Goal: Information Seeking & Learning: Learn about a topic

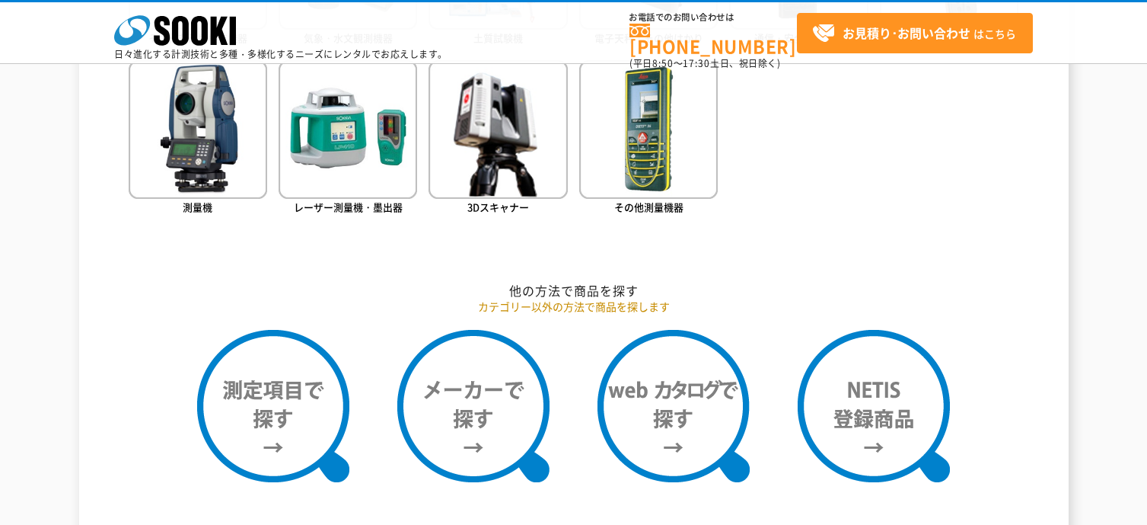
scroll to position [1066, 0]
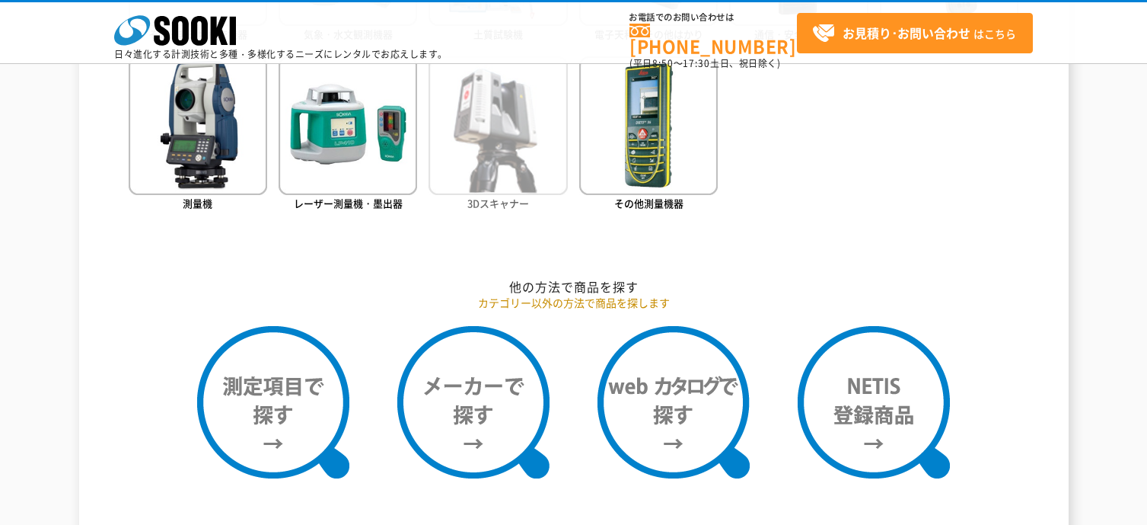
click at [486, 167] on img at bounding box center [498, 125] width 139 height 139
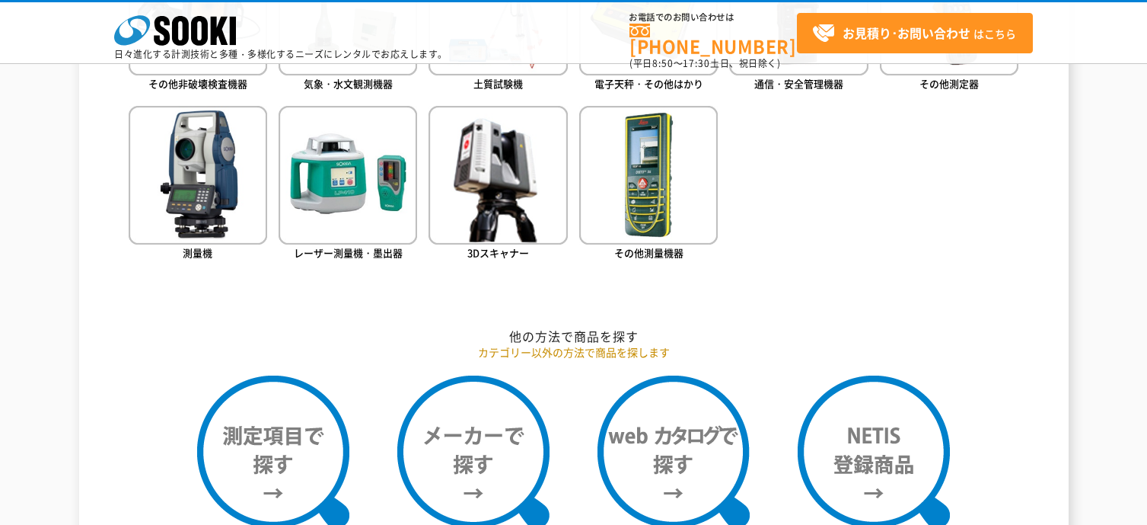
scroll to position [990, 0]
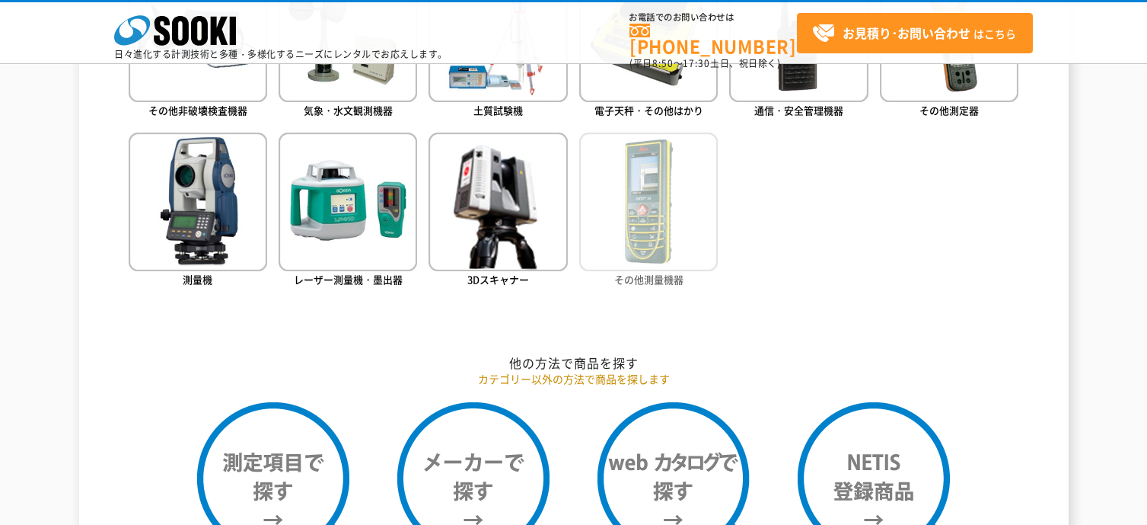
click at [665, 275] on span "その他測量機器" at bounding box center [648, 279] width 69 height 14
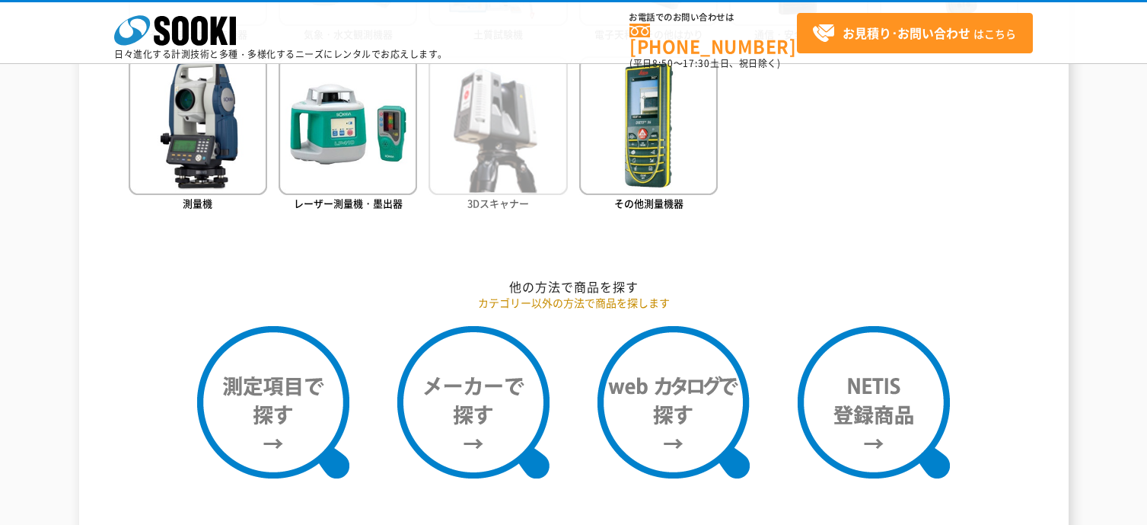
scroll to position [1142, 0]
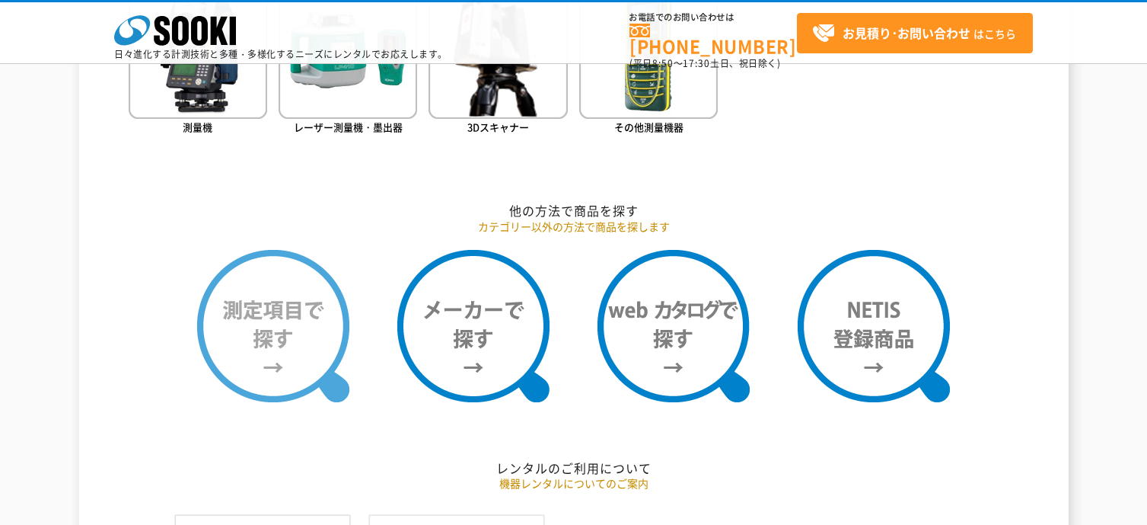
click at [295, 320] on img at bounding box center [273, 326] width 152 height 152
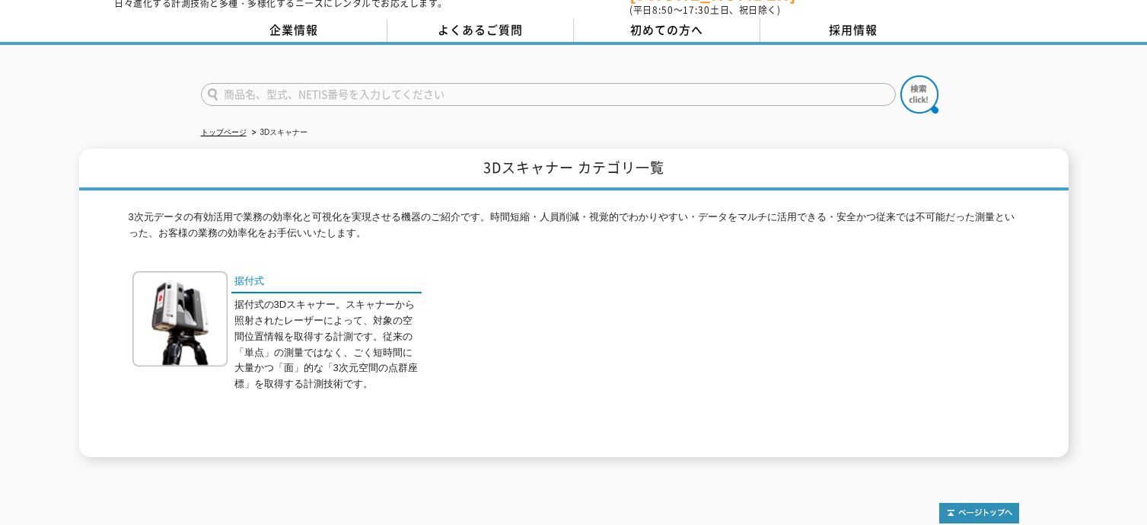
scroll to position [40, 0]
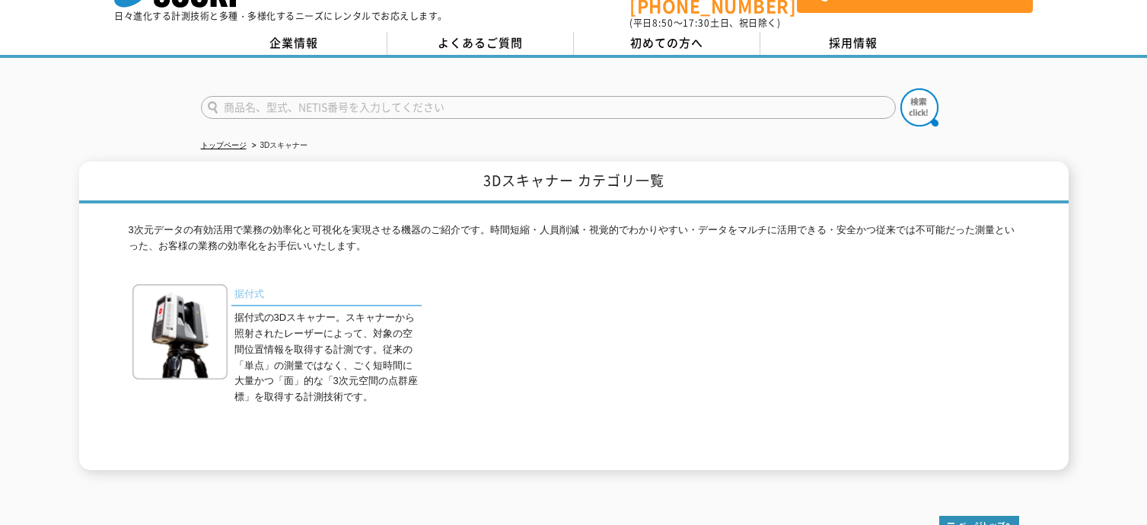
click at [249, 286] on link "据付式" at bounding box center [326, 295] width 190 height 22
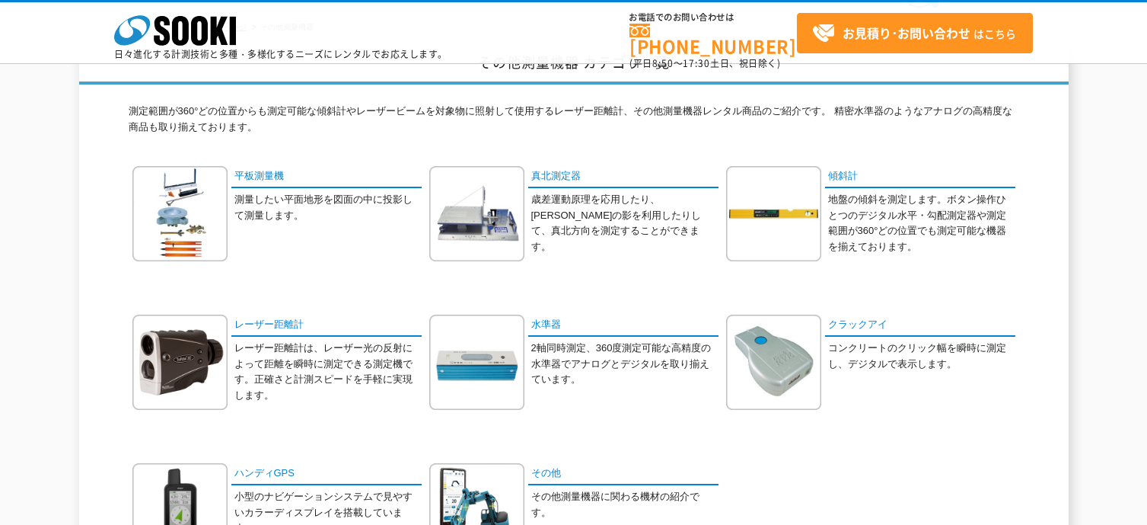
scroll to position [76, 0]
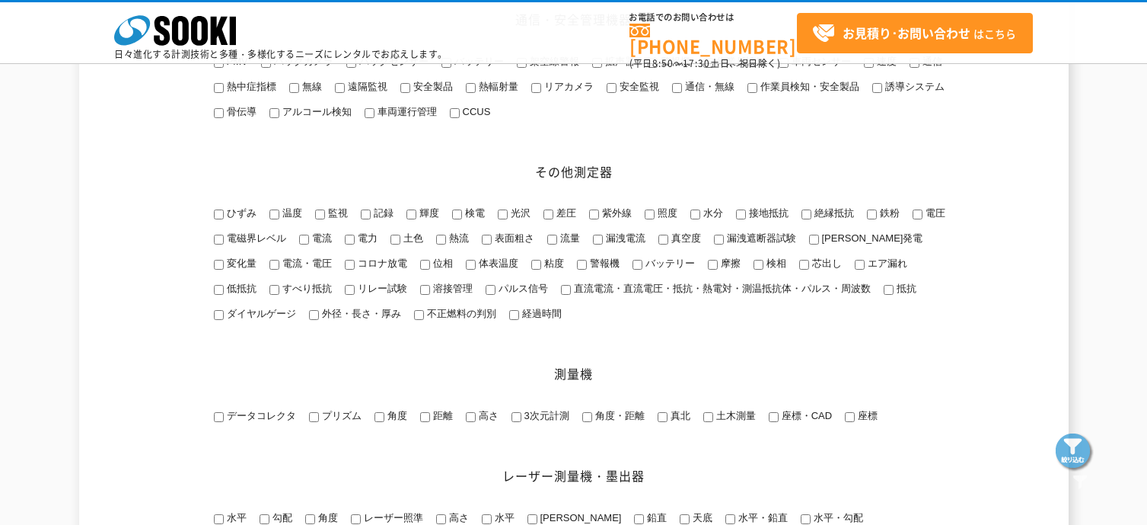
scroll to position [1827, 0]
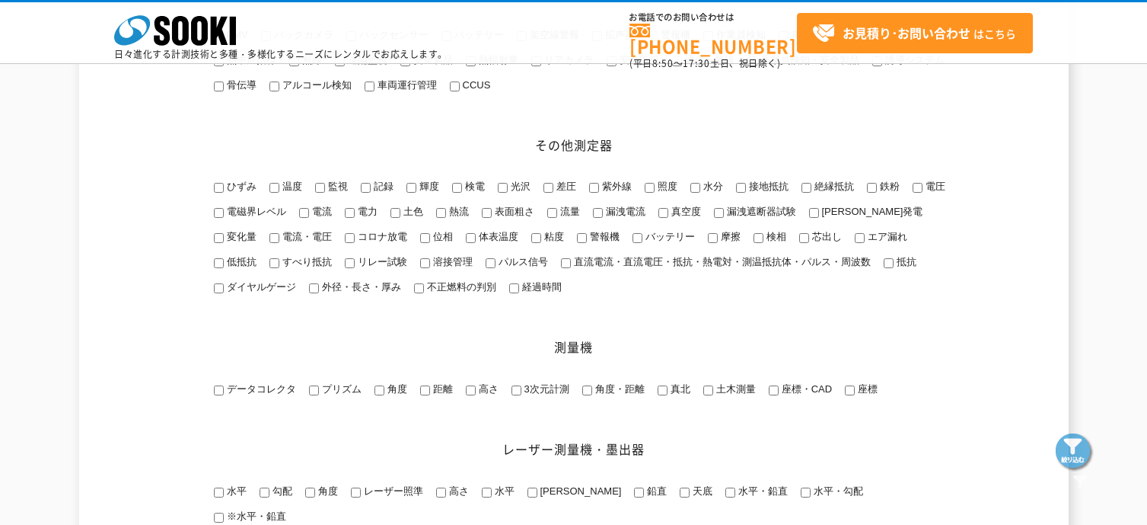
click at [515, 395] on input "3次元計測" at bounding box center [517, 390] width 10 height 10
checkbox input "true"
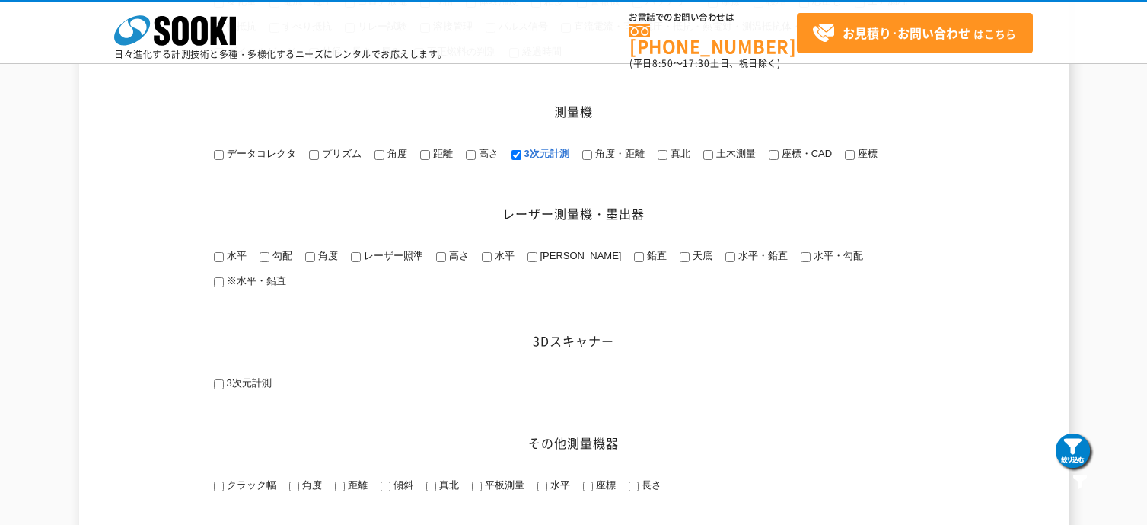
scroll to position [2058, 0]
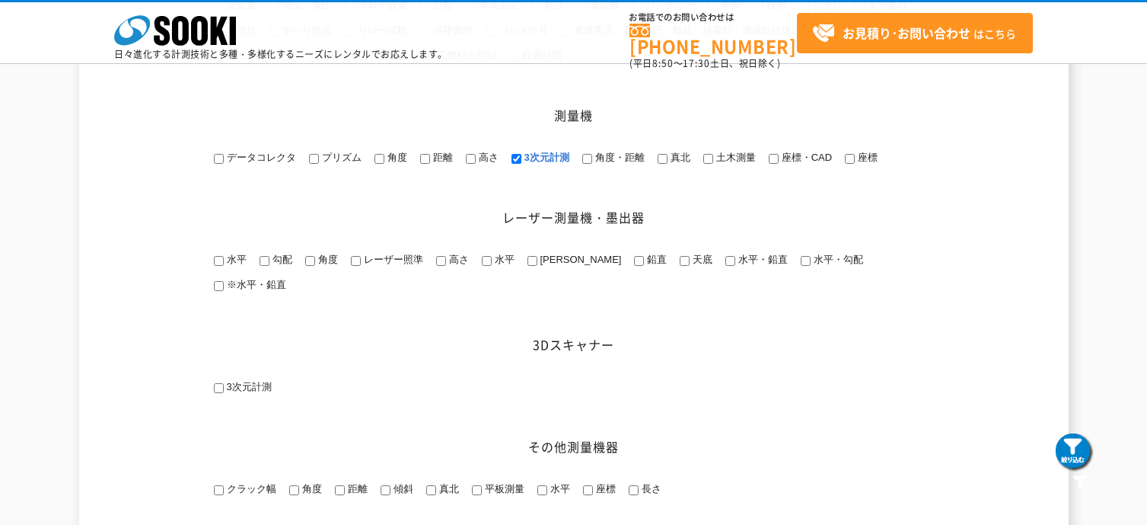
click at [221, 385] on input "3次元計測" at bounding box center [219, 388] width 10 height 10
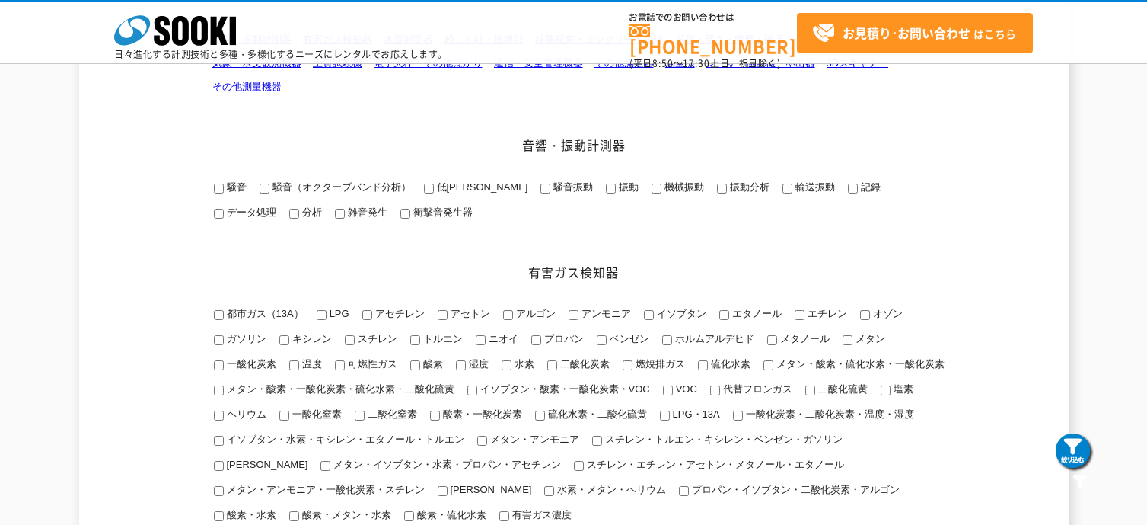
scroll to position [0, 0]
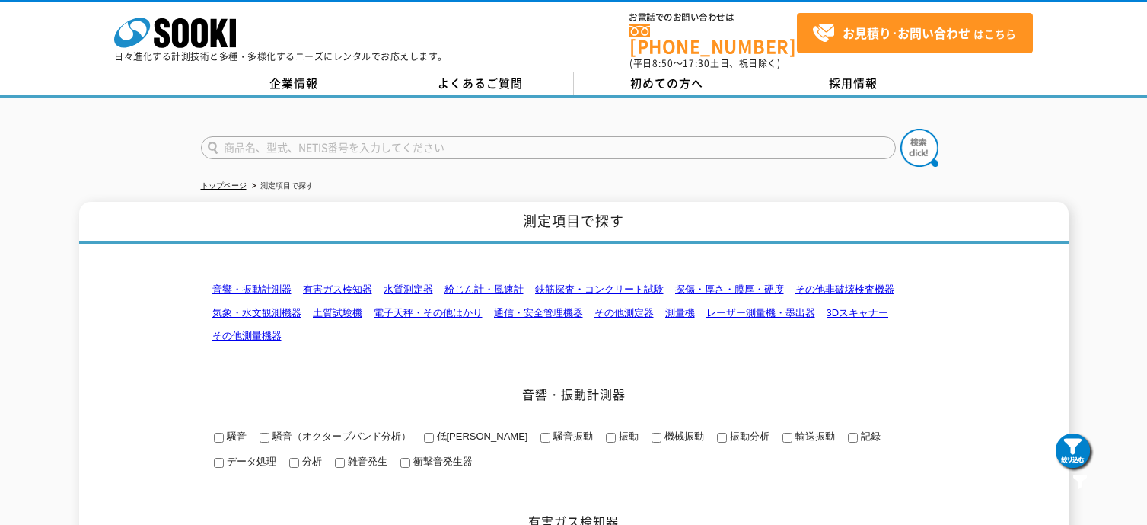
click at [851, 307] on link "3Dスキャナー" at bounding box center [858, 312] width 62 height 11
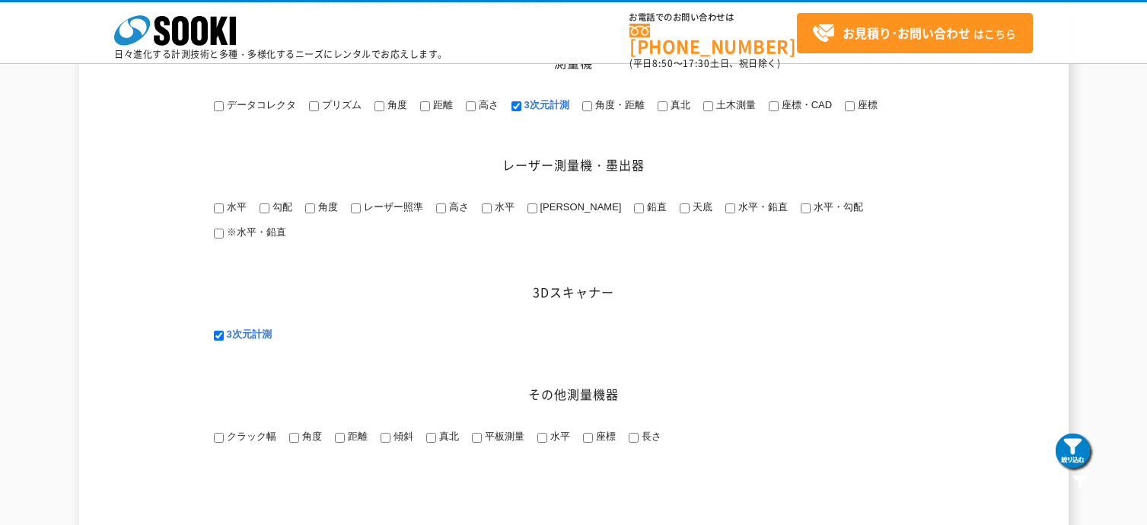
scroll to position [2334, 0]
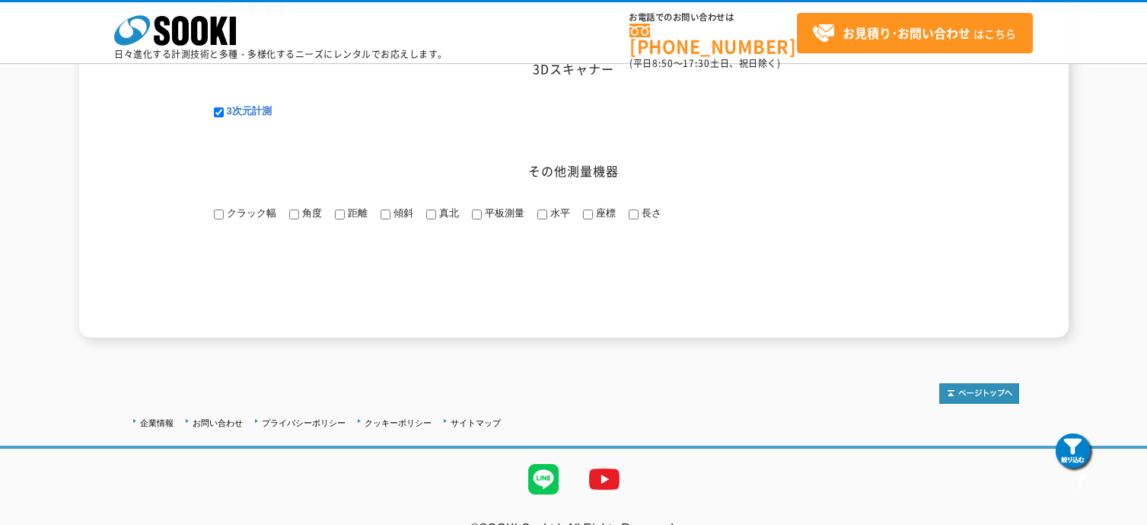
click at [241, 109] on span "3次元計測" at bounding box center [248, 110] width 48 height 11
click at [224, 109] on input "3次元計測" at bounding box center [219, 112] width 10 height 10
click at [241, 109] on span "3次元計測" at bounding box center [248, 110] width 48 height 11
click at [224, 109] on input "3次元計測" at bounding box center [219, 112] width 10 height 10
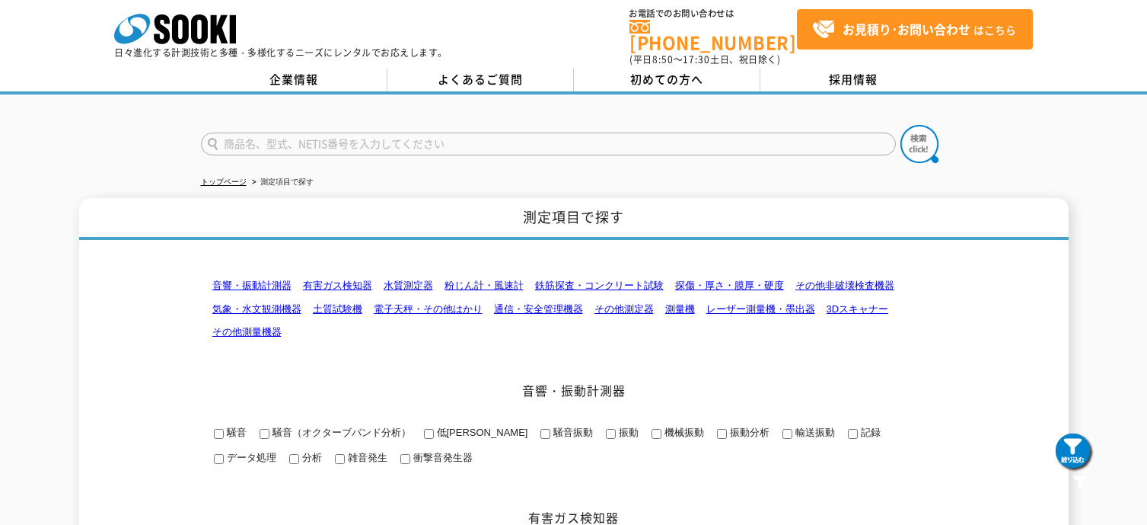
scroll to position [0, 0]
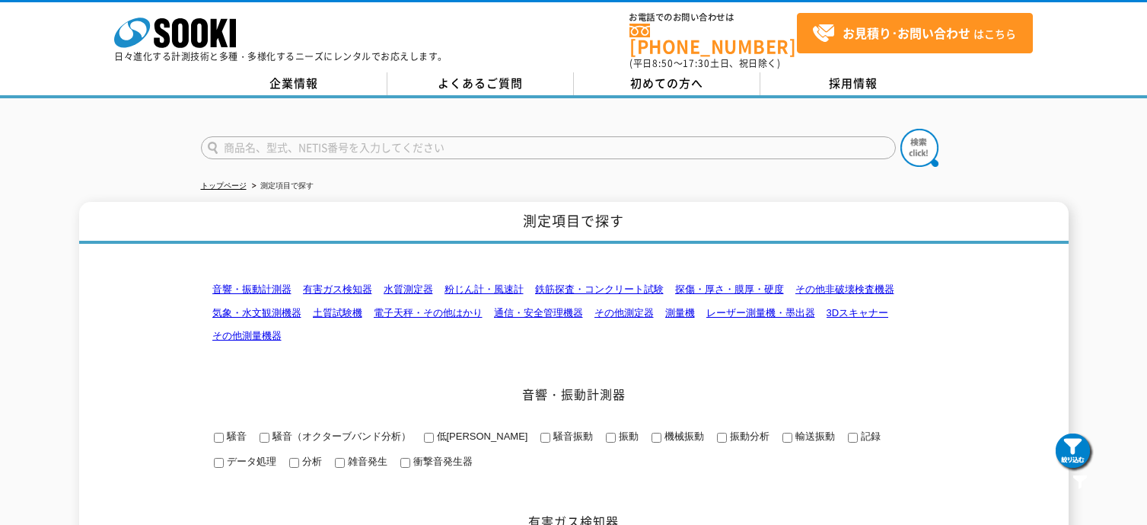
click at [862, 307] on link "3Dスキャナー" at bounding box center [858, 312] width 62 height 11
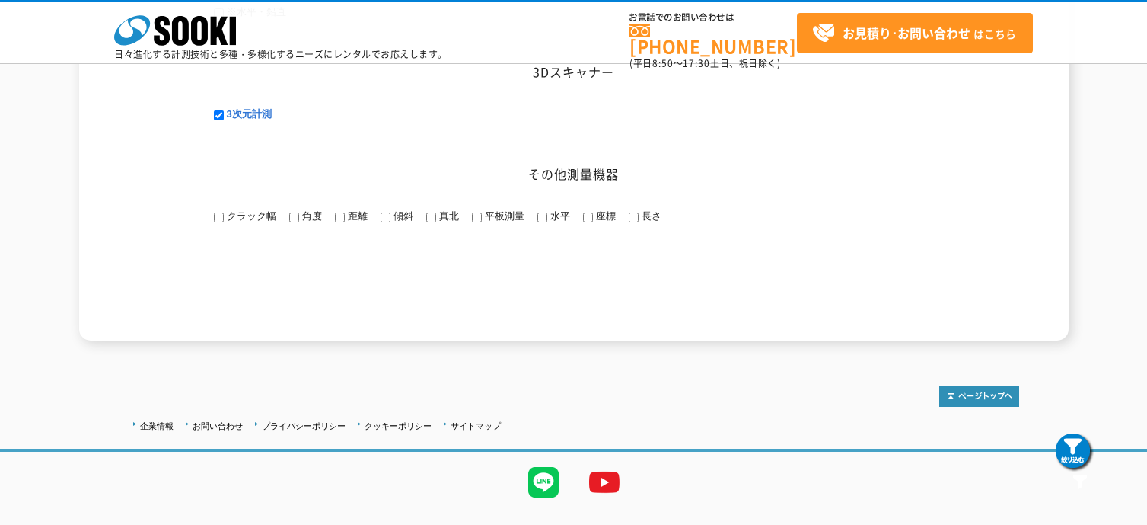
scroll to position [2334, 0]
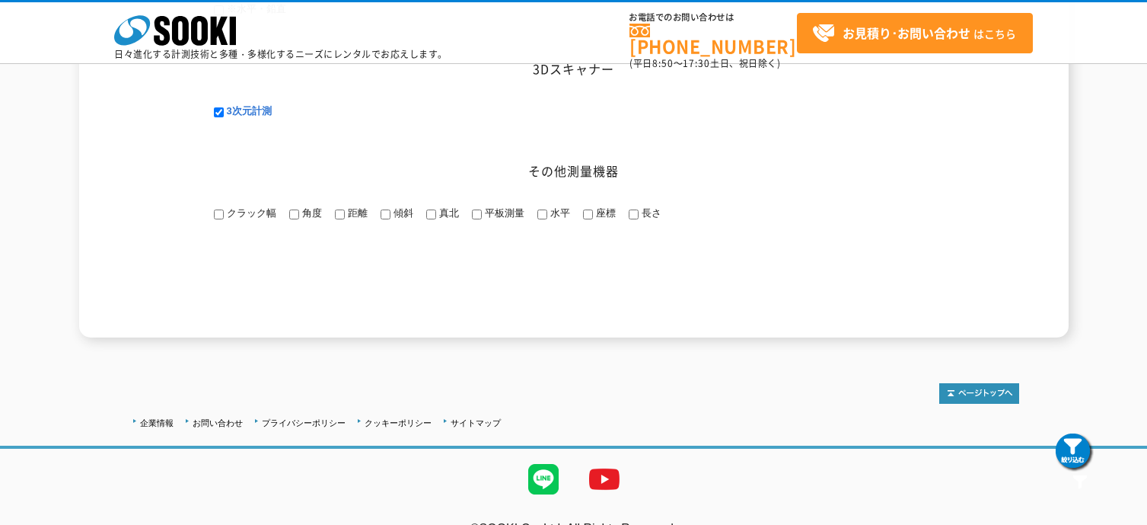
click at [245, 112] on span "3次元計測" at bounding box center [248, 110] width 48 height 11
click at [224, 112] on input "3次元計測" at bounding box center [219, 112] width 10 height 10
click at [245, 112] on span "3次元計測" at bounding box center [248, 110] width 48 height 11
click at [224, 112] on input "3次元計測" at bounding box center [219, 112] width 10 height 10
checkbox input "true"
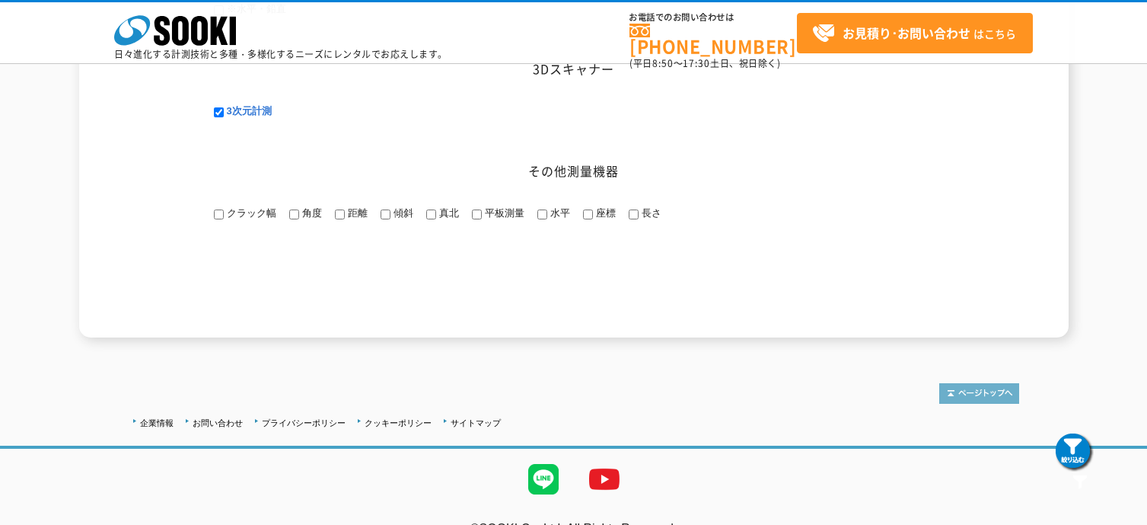
click at [964, 391] on img at bounding box center [979, 393] width 80 height 21
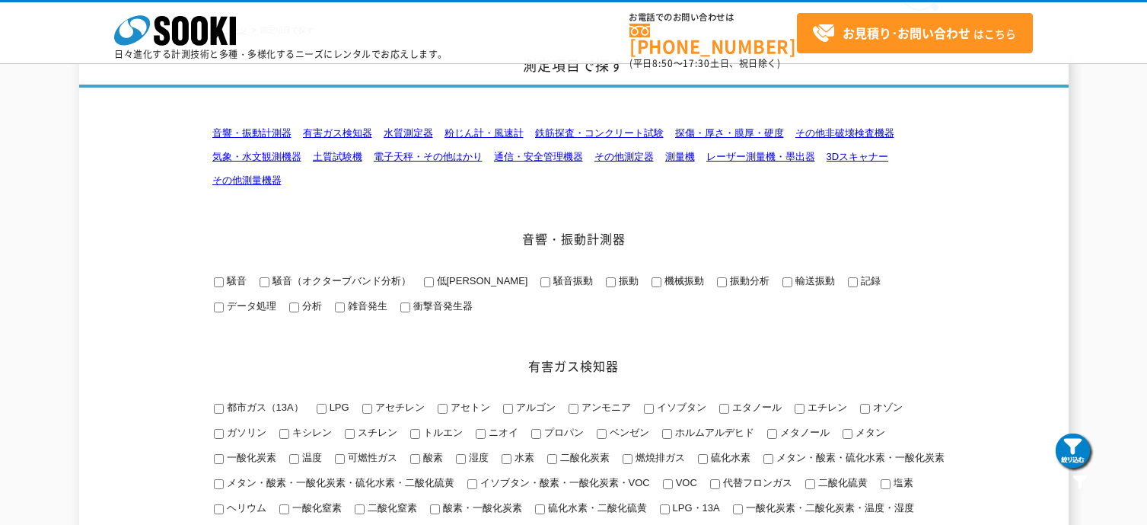
scroll to position [2, 0]
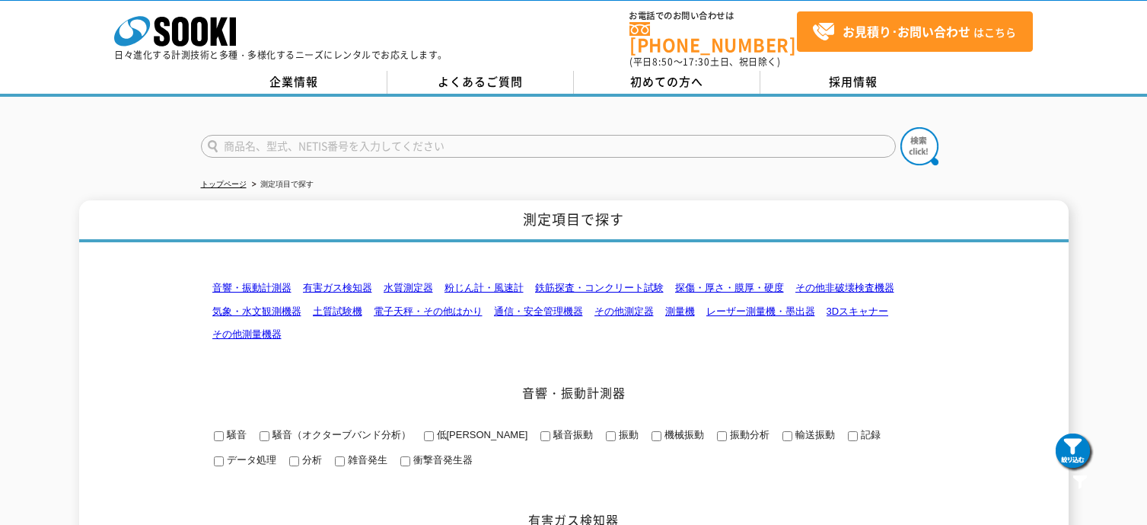
click at [341, 141] on input "text" at bounding box center [548, 146] width 695 height 23
type input "商品名、型式、NETIS番号を入力してください"
click at [158, 30] on icon at bounding box center [162, 32] width 16 height 30
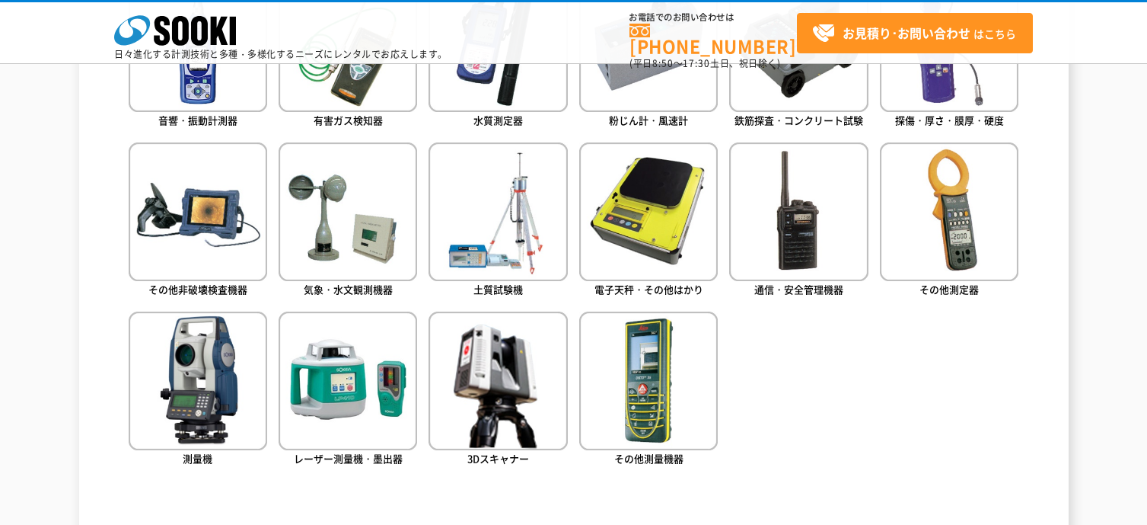
scroll to position [837, 0]
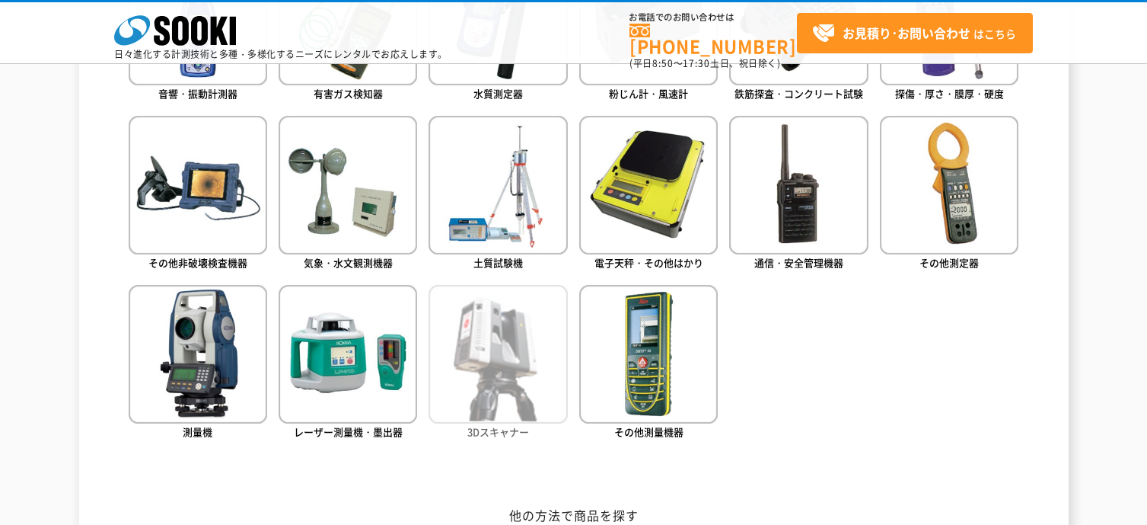
click at [504, 382] on img at bounding box center [498, 354] width 139 height 139
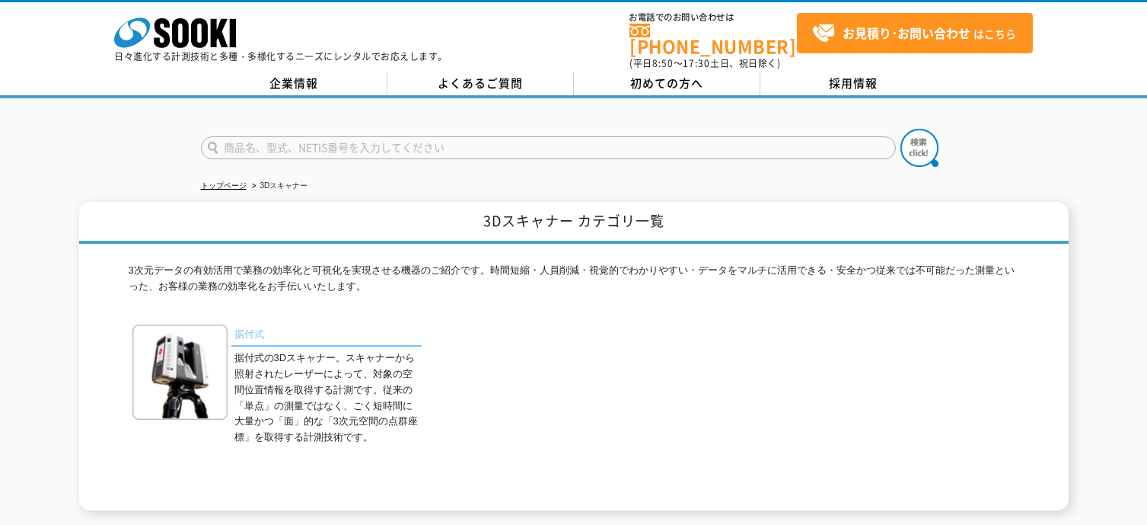
click at [246, 324] on link "据付式" at bounding box center [326, 335] width 190 height 22
click at [180, 30] on icon "株式会社 ソーキ" at bounding box center [175, 33] width 122 height 30
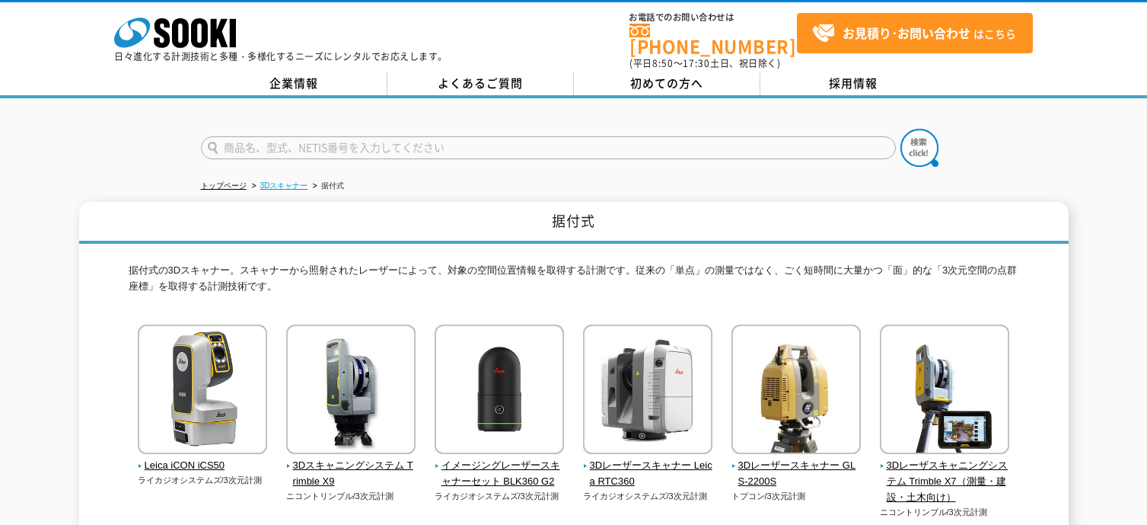
click at [281, 181] on link "3Dスキャナー" at bounding box center [284, 185] width 48 height 8
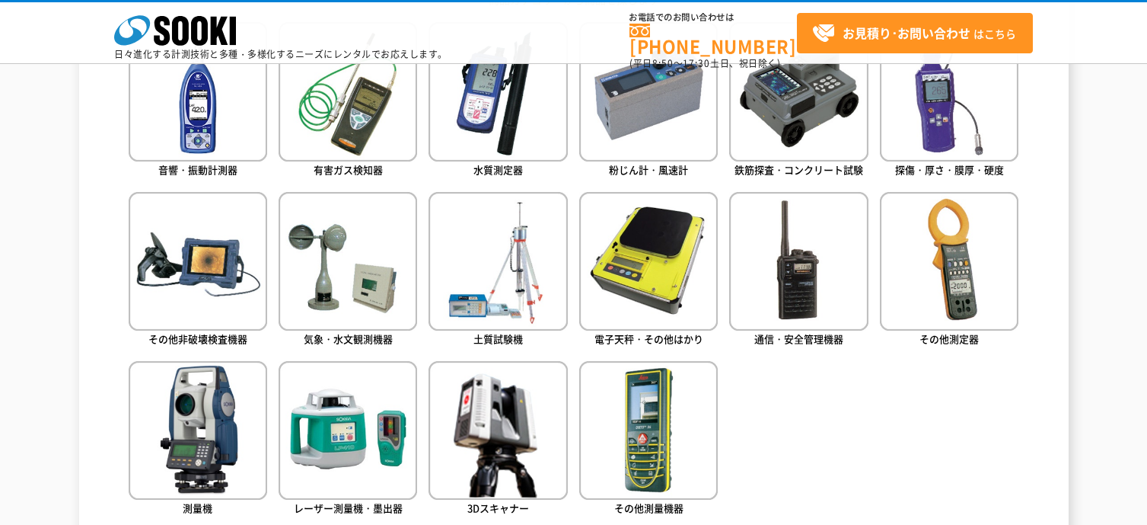
scroll to position [837, 0]
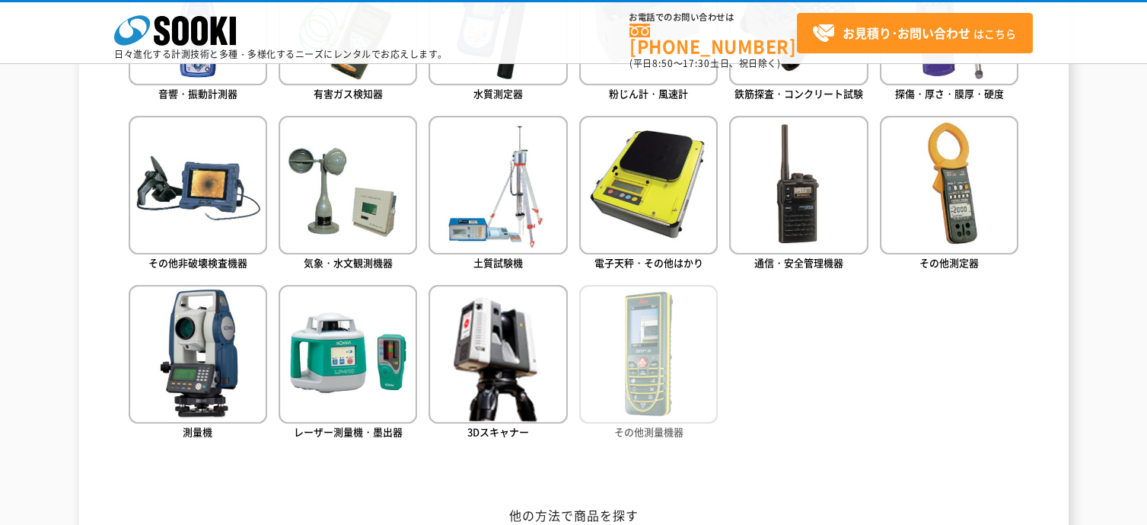
click at [644, 396] on img at bounding box center [648, 354] width 139 height 139
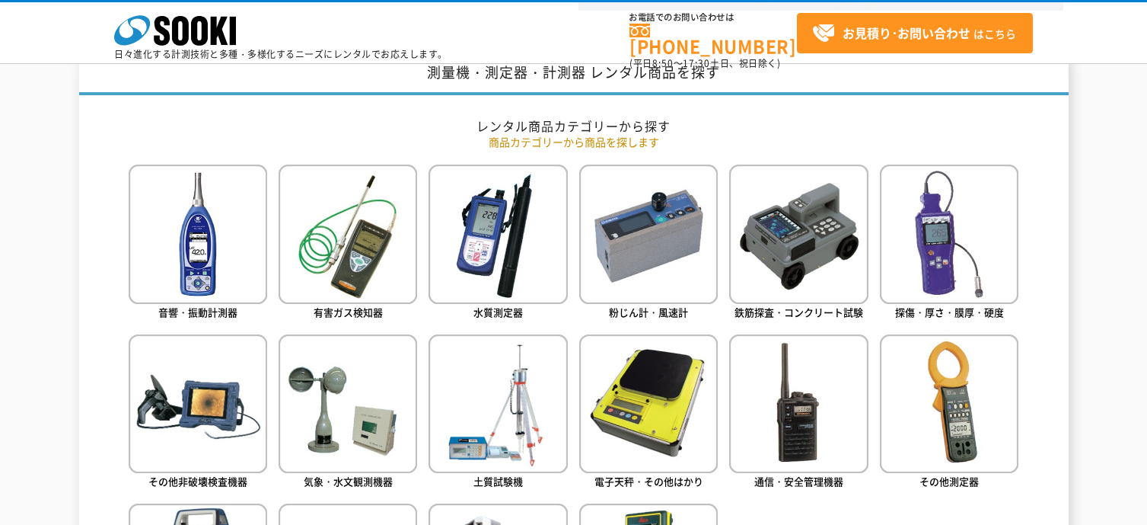
scroll to position [609, 0]
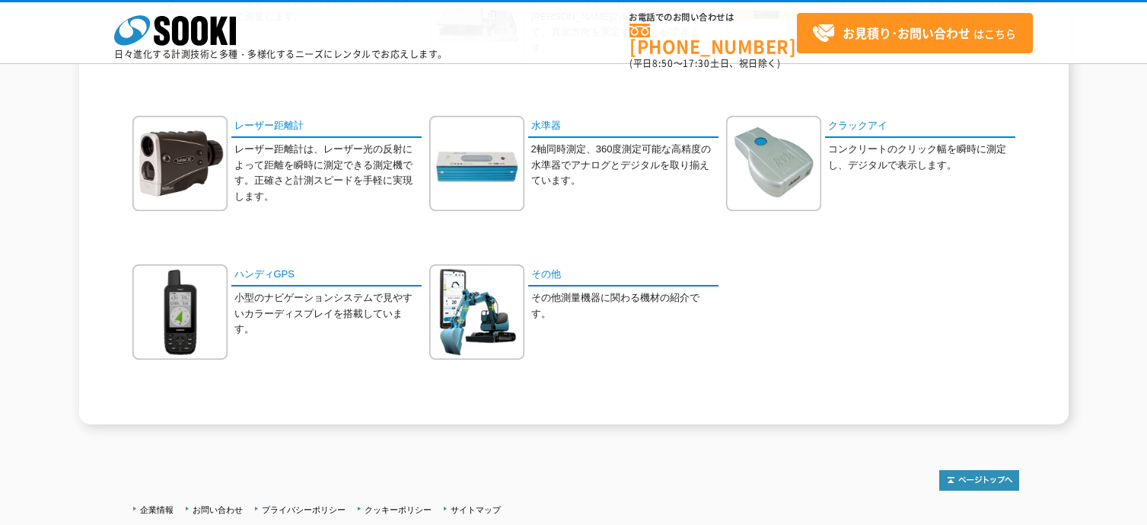
scroll to position [76, 0]
